Goal: Complete application form

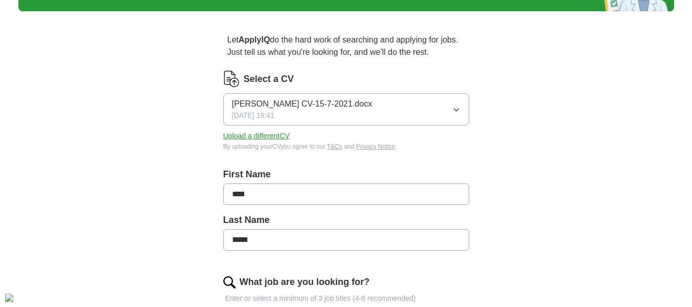
scroll to position [118, 0]
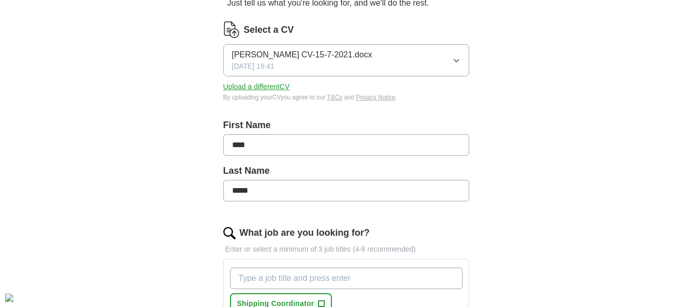
click at [379, 67] on button "[PERSON_NAME] CV-15-7-2021.docx [DATE] 19:41" at bounding box center [346, 60] width 246 height 32
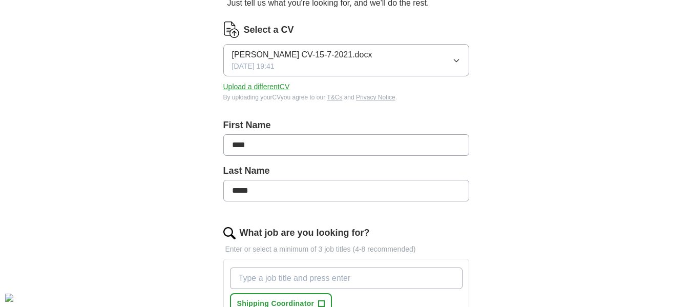
click at [273, 85] on button "Upload a different CV" at bounding box center [256, 86] width 67 height 11
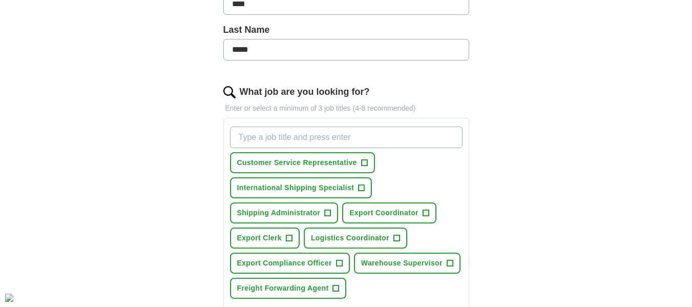
scroll to position [275, 0]
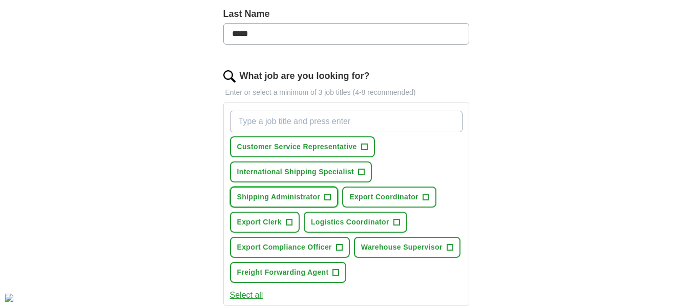
click at [328, 198] on span "+" at bounding box center [328, 197] width 6 height 8
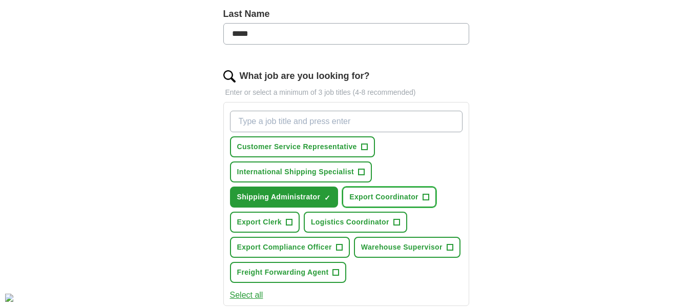
click at [424, 196] on span "+" at bounding box center [426, 197] width 6 height 8
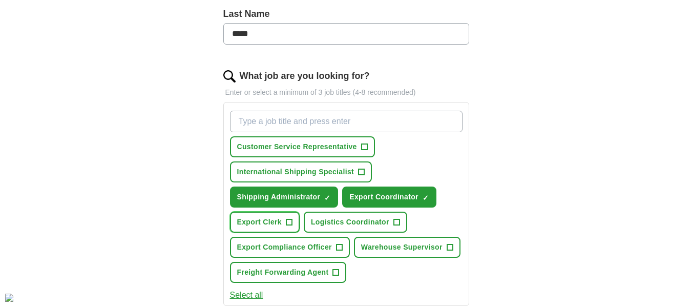
click at [288, 220] on span "+" at bounding box center [289, 222] width 6 height 8
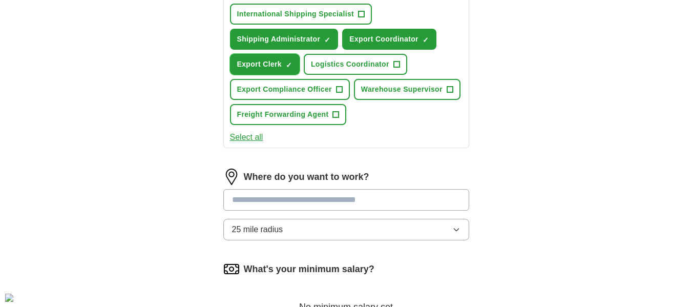
scroll to position [474, 0]
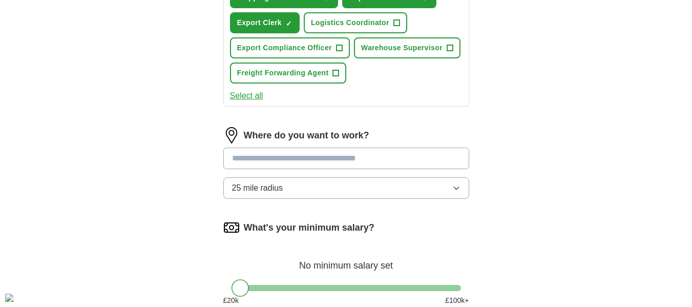
click at [334, 157] on input at bounding box center [346, 159] width 246 height 22
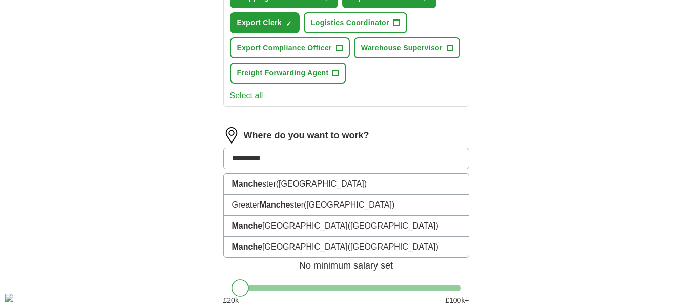
type input "**********"
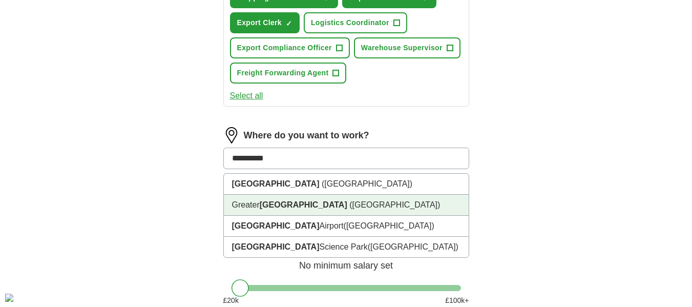
click at [343, 197] on li "[GEOGRAPHIC_DATA] ([GEOGRAPHIC_DATA])" at bounding box center [346, 205] width 245 height 21
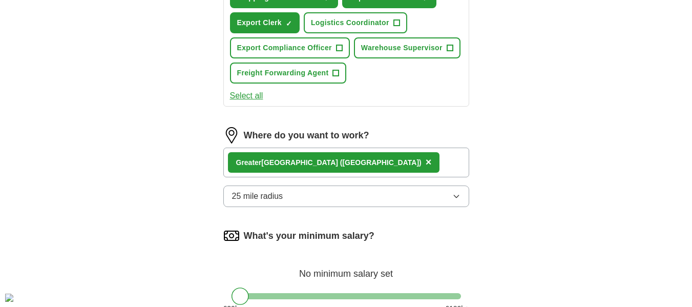
click at [456, 198] on icon "button" at bounding box center [456, 196] width 5 height 3
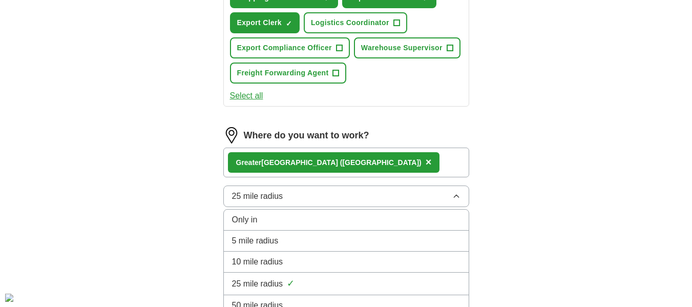
click at [351, 258] on div "10 mile radius" at bounding box center [346, 262] width 228 height 12
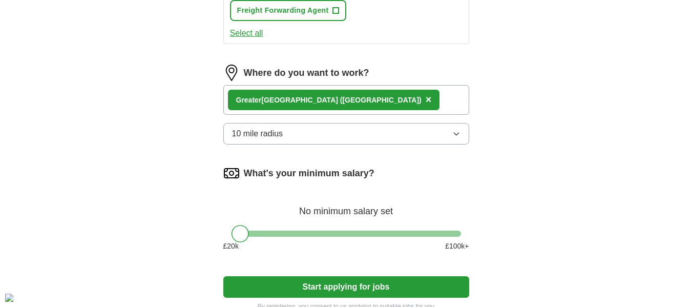
scroll to position [585, 0]
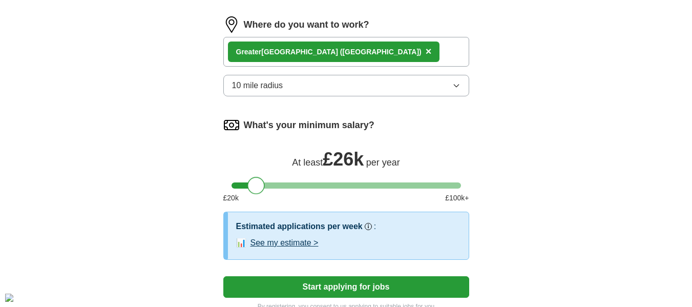
drag, startPoint x: 247, startPoint y: 186, endPoint x: 262, endPoint y: 187, distance: 14.9
click at [262, 187] on div at bounding box center [255, 185] width 17 height 17
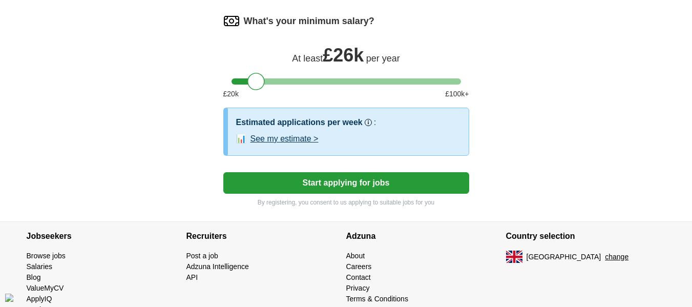
scroll to position [718, 0]
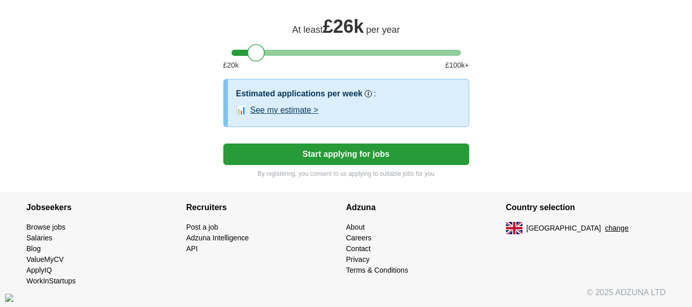
click at [357, 156] on button "Start applying for jobs" at bounding box center [346, 154] width 246 height 22
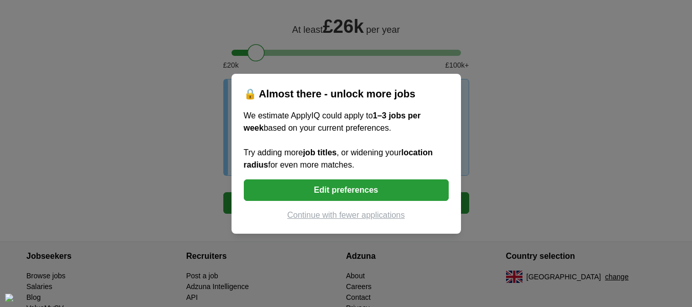
click at [354, 216] on button "Continue with fewer applications" at bounding box center [346, 215] width 205 height 12
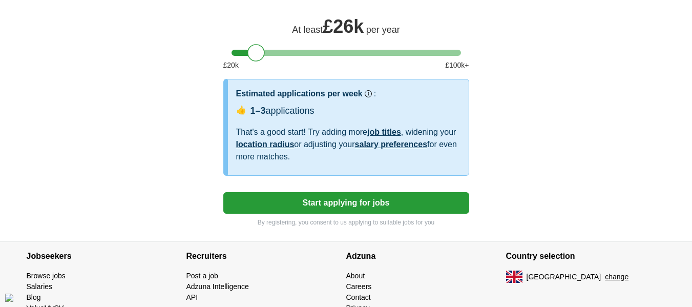
select select "**"
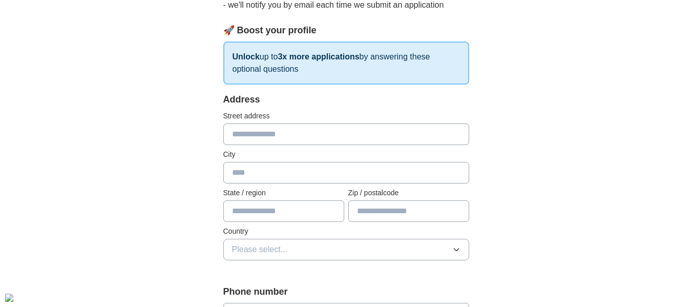
scroll to position [143, 0]
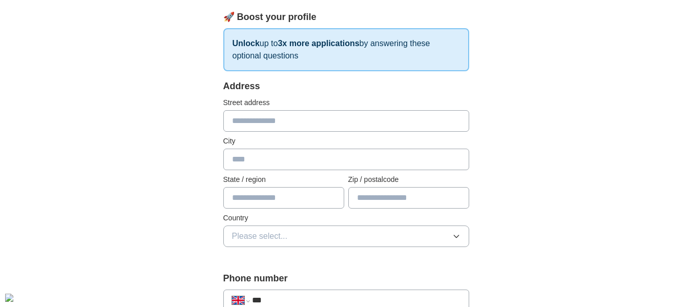
click at [288, 119] on input "text" at bounding box center [346, 121] width 246 height 22
type input "**********"
type input "******"
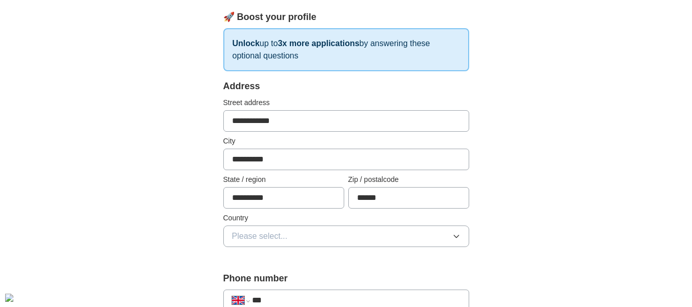
click at [339, 241] on button "Please select..." at bounding box center [346, 236] width 246 height 22
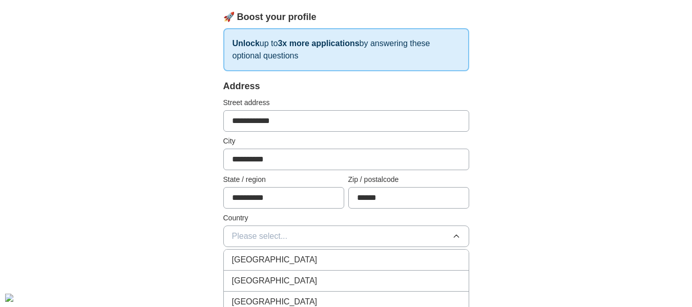
click at [327, 256] on div "[GEOGRAPHIC_DATA]" at bounding box center [346, 260] width 228 height 12
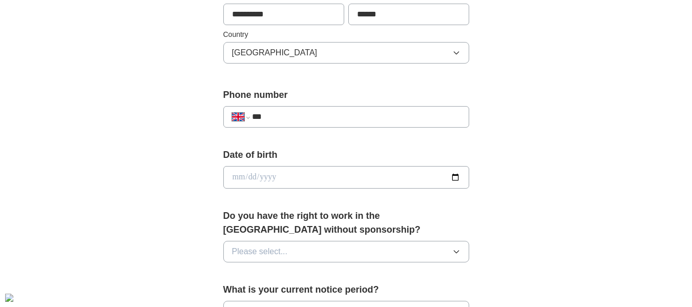
click at [320, 117] on input "***" at bounding box center [356, 117] width 208 height 12
type input "**********"
click at [304, 175] on input "date" at bounding box center [346, 177] width 246 height 23
type input "**********"
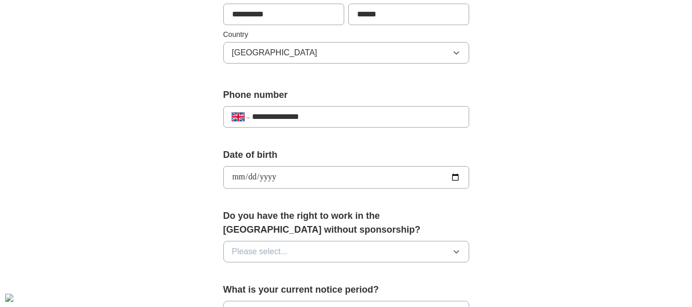
click at [618, 127] on div "**********" at bounding box center [346, 163] width 656 height 919
click at [462, 255] on button "Please select..." at bounding box center [346, 252] width 246 height 22
click at [337, 277] on div "Yes" at bounding box center [346, 275] width 228 height 12
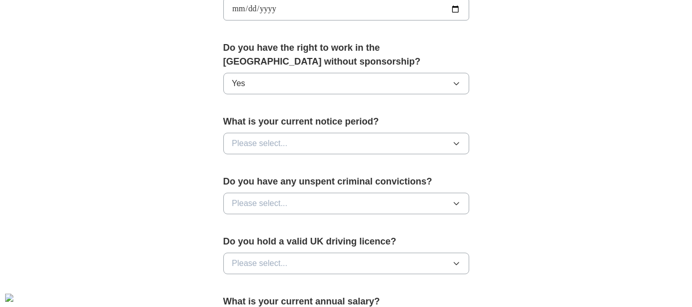
scroll to position [500, 0]
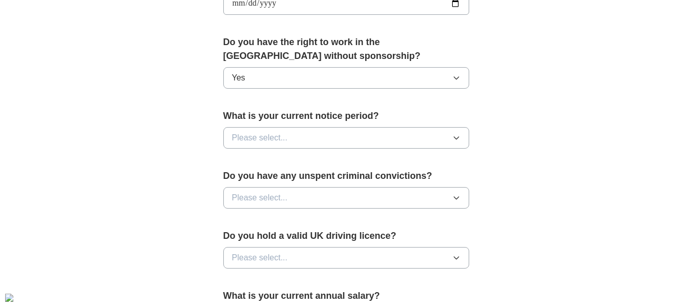
click at [383, 140] on button "Please select..." at bounding box center [346, 138] width 246 height 22
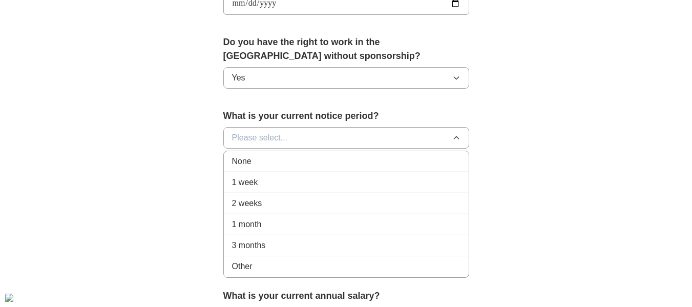
click at [319, 161] on div "None" at bounding box center [346, 161] width 228 height 12
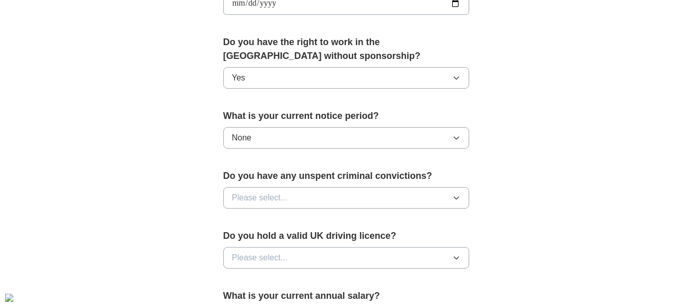
click at [457, 199] on icon "button" at bounding box center [456, 198] width 8 height 8
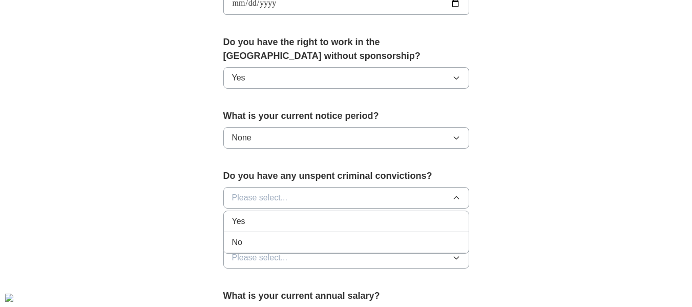
click at [307, 247] on div "No" at bounding box center [346, 242] width 228 height 12
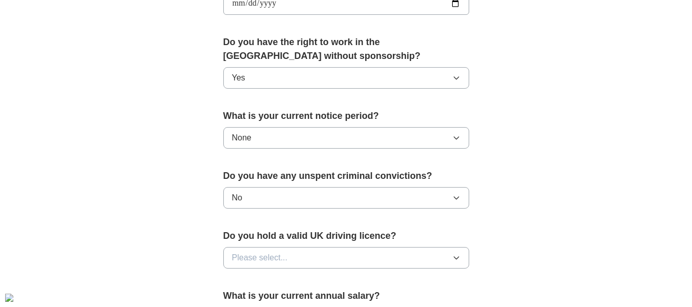
click at [453, 259] on icon "button" at bounding box center [456, 258] width 8 height 8
click at [334, 286] on div "Yes" at bounding box center [346, 281] width 228 height 12
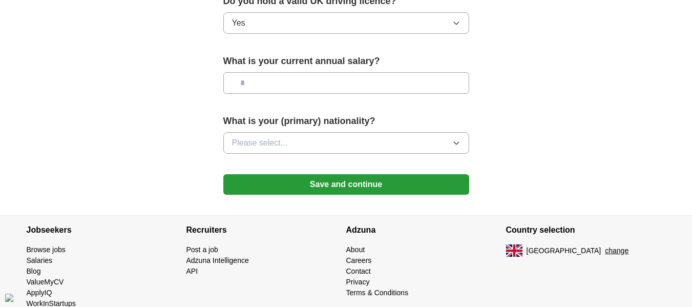
scroll to position [737, 0]
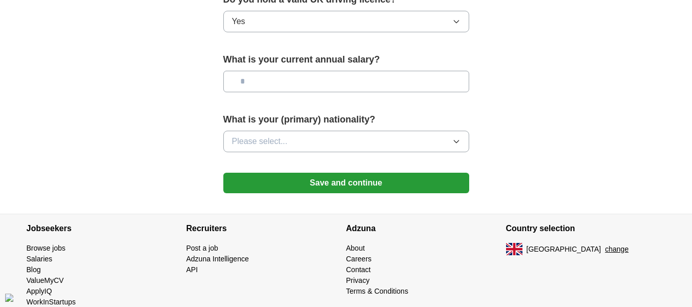
click at [458, 141] on icon "button" at bounding box center [456, 141] width 8 height 8
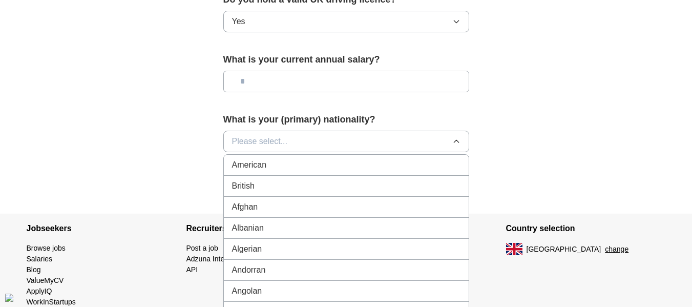
click at [320, 191] on div "British" at bounding box center [346, 186] width 228 height 12
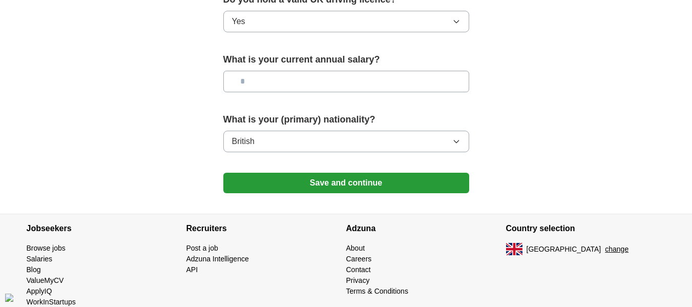
click at [352, 181] on button "Save and continue" at bounding box center [346, 183] width 246 height 20
